Goal: Find specific page/section: Find specific page/section

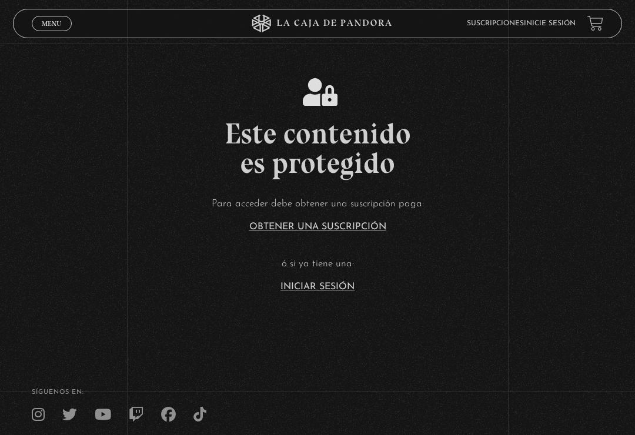
scroll to position [11, 0]
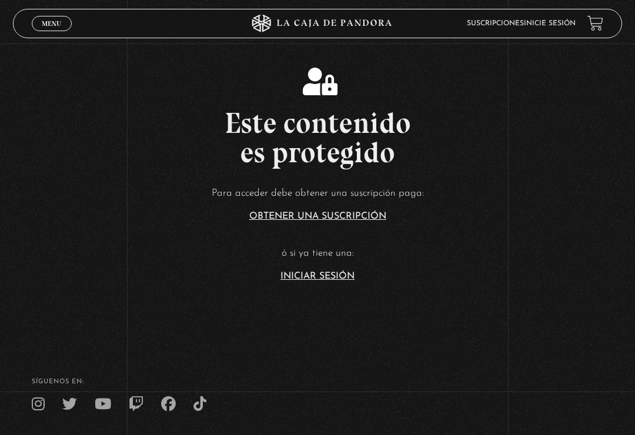
click at [316, 280] on link "Iniciar Sesión" at bounding box center [317, 276] width 74 height 9
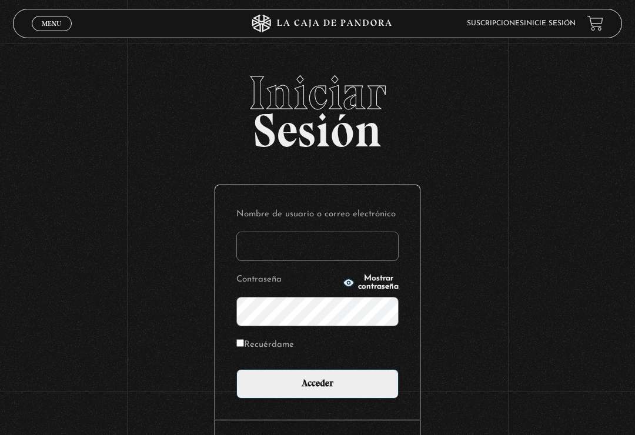
type input "[PERSON_NAME].[PERSON_NAME]"
click at [318, 387] on input "Acceder" at bounding box center [317, 383] width 162 height 29
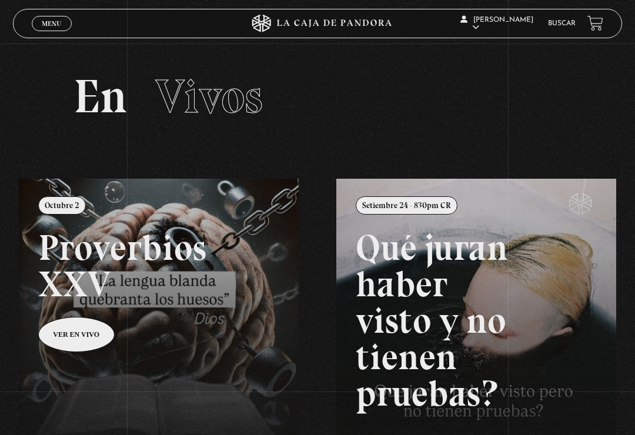
click at [94, 330] on link at bounding box center [336, 396] width 635 height 435
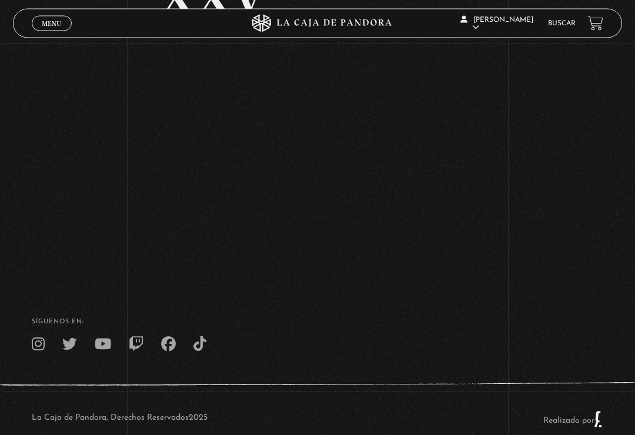
scroll to position [202, 0]
